Goal: Task Accomplishment & Management: Use online tool/utility

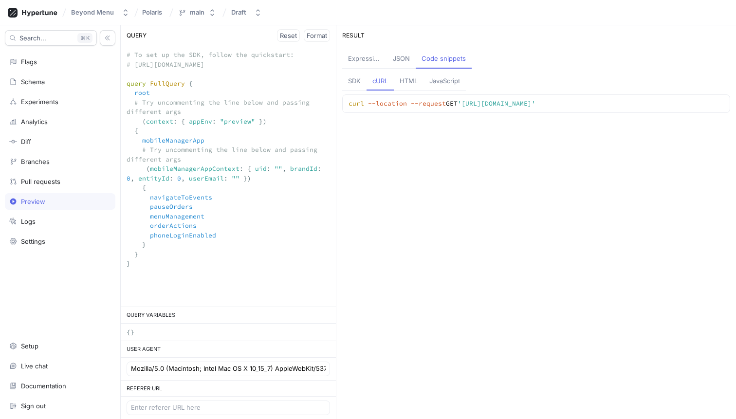
click at [151, 171] on textarea "# To set up the SDK, follow the quickstart: # [URL][DOMAIN_NAME] query FullQuer…" at bounding box center [228, 164] width 215 height 236
click at [403, 59] on div "JSON" at bounding box center [401, 59] width 17 height 10
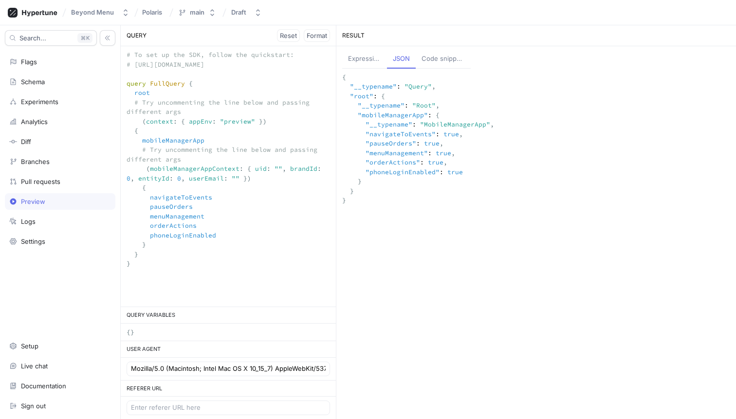
click at [332, 59] on textarea "# To set up the SDK, follow the quickstart: # [URL][DOMAIN_NAME] query FullQuer…" at bounding box center [228, 164] width 215 height 236
click at [358, 58] on div "Expression" at bounding box center [364, 59] width 33 height 10
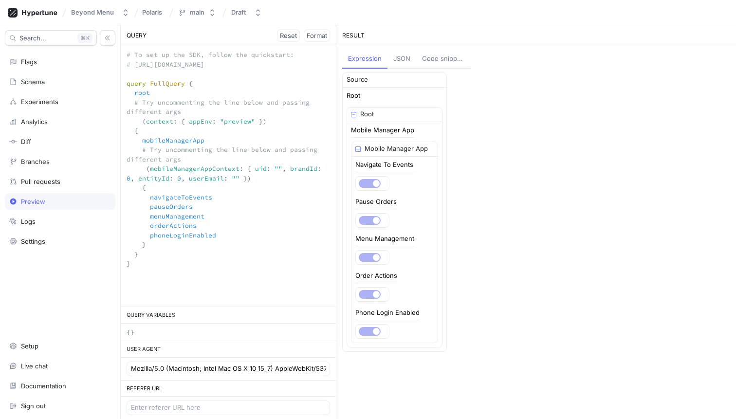
drag, startPoint x: 226, startPoint y: 178, endPoint x: 148, endPoint y: 171, distance: 78.1
click at [148, 171] on textarea "# To set up the SDK, follow the quickstart: # [URL][DOMAIN_NAME] query FullQuer…" at bounding box center [228, 164] width 215 height 236
drag, startPoint x: 218, startPoint y: 176, endPoint x: 149, endPoint y: 171, distance: 68.8
click at [149, 171] on textarea "# To set up the SDK, follow the quickstart: # [URL][DOMAIN_NAME] query FullQuer…" at bounding box center [228, 164] width 215 height 236
drag, startPoint x: 222, startPoint y: 178, endPoint x: 248, endPoint y: 171, distance: 26.2
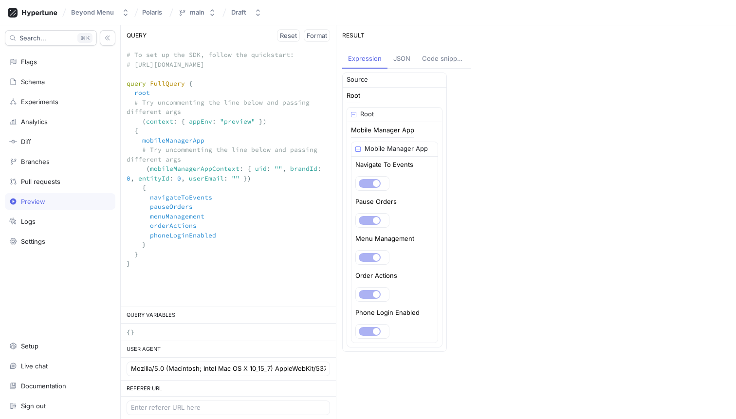
click at [248, 171] on textarea "# To set up the SDK, follow the quickstart: # [URL][DOMAIN_NAME] query FullQuer…" at bounding box center [228, 164] width 215 height 236
drag, startPoint x: 254, startPoint y: 166, endPoint x: 279, endPoint y: 169, distance: 25.5
click at [279, 169] on textarea "# To set up the SDK, follow the quickstart: # [URL][DOMAIN_NAME] query FullQuer…" at bounding box center [228, 164] width 215 height 236
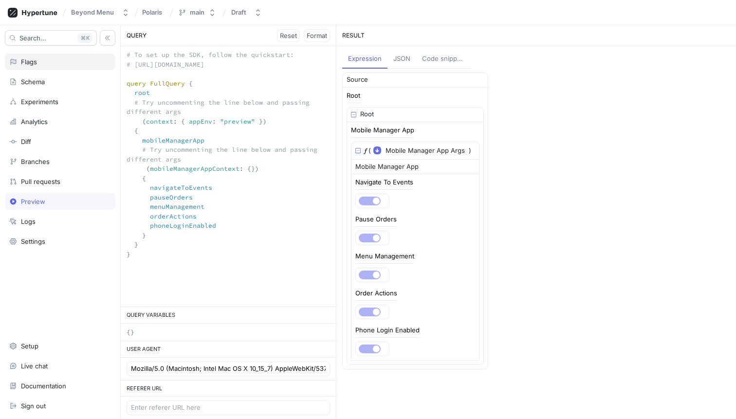
type textarea "# To set up the SDK, follow the quickstart: # [URL][DOMAIN_NAME] query FullQuer…"
click at [58, 64] on div "Flags" at bounding box center [60, 62] width 102 height 8
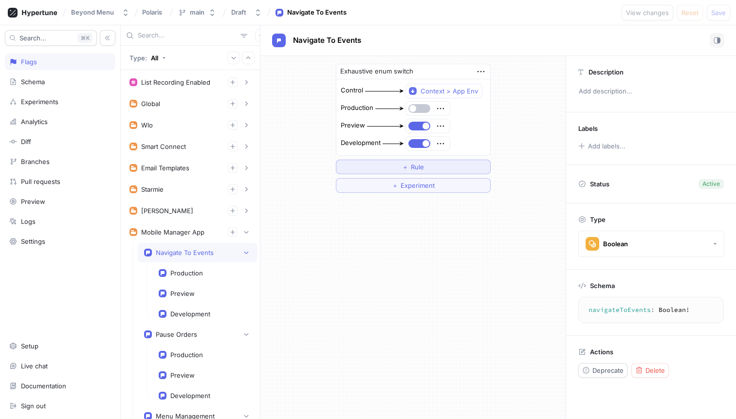
click at [429, 172] on button "＋ Rule" at bounding box center [413, 167] width 155 height 15
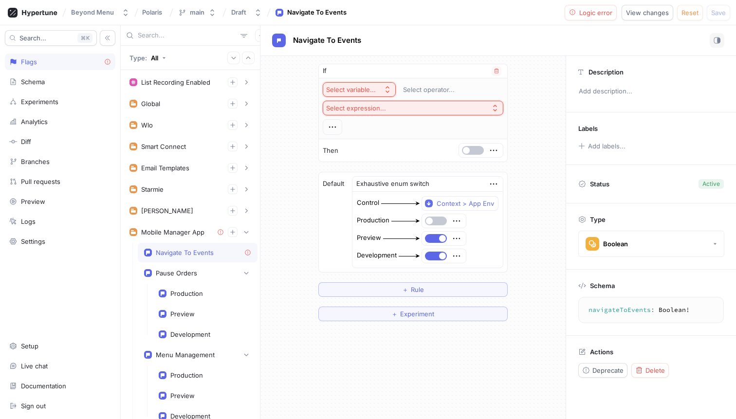
click at [366, 89] on div "Select variable..." at bounding box center [351, 90] width 50 height 8
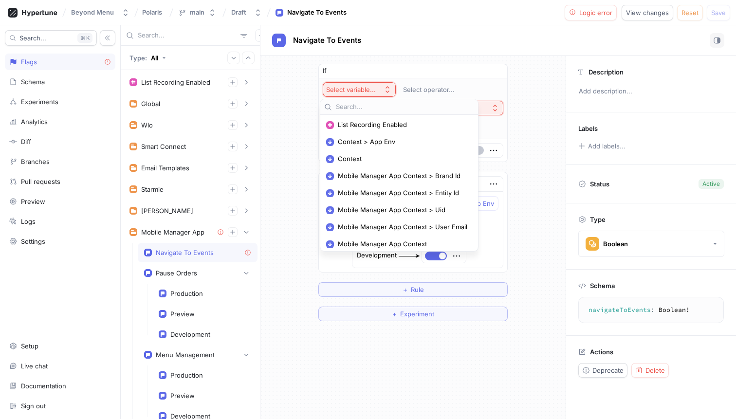
click at [396, 54] on div "Navigate To Events" at bounding box center [498, 40] width 476 height 31
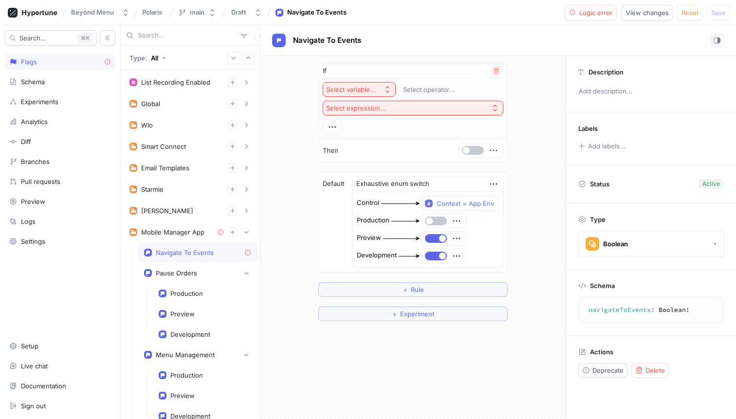
click at [494, 70] on icon "button" at bounding box center [497, 71] width 6 height 6
